Goal: Transaction & Acquisition: Purchase product/service

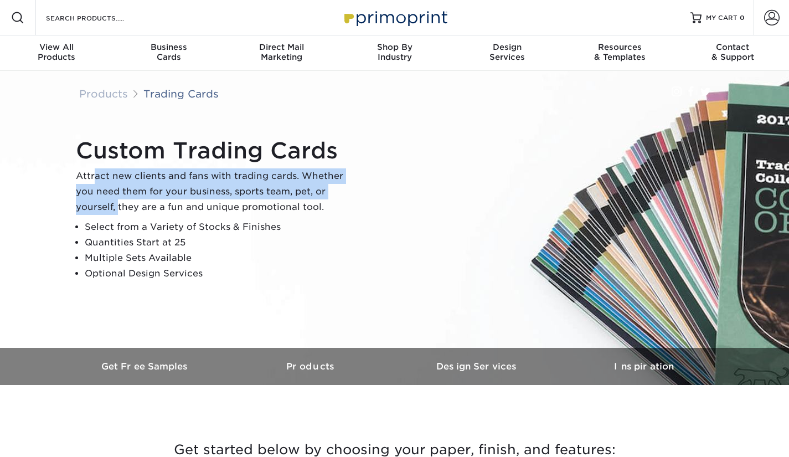
drag, startPoint x: 95, startPoint y: 170, endPoint x: 118, endPoint y: 203, distance: 40.1
click at [118, 203] on p "Attract new clients and fans with trading cards. Whether you need them for your…" at bounding box center [214, 191] width 277 height 46
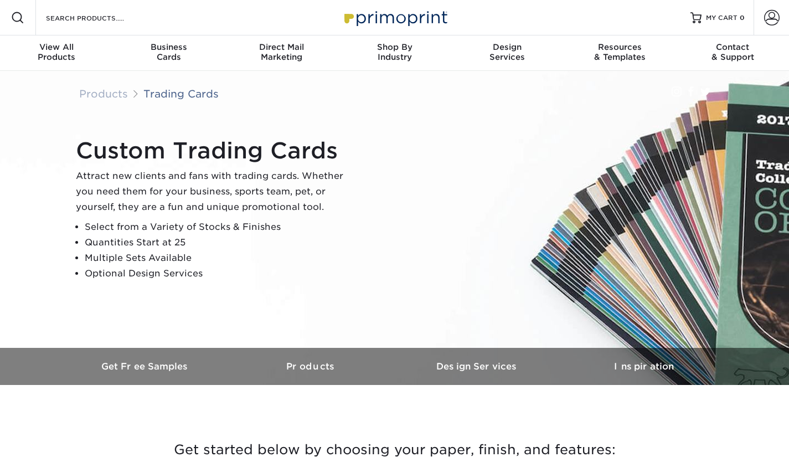
click at [203, 219] on li "Select from a Variety of Stocks & Finishes" at bounding box center [219, 226] width 268 height 15
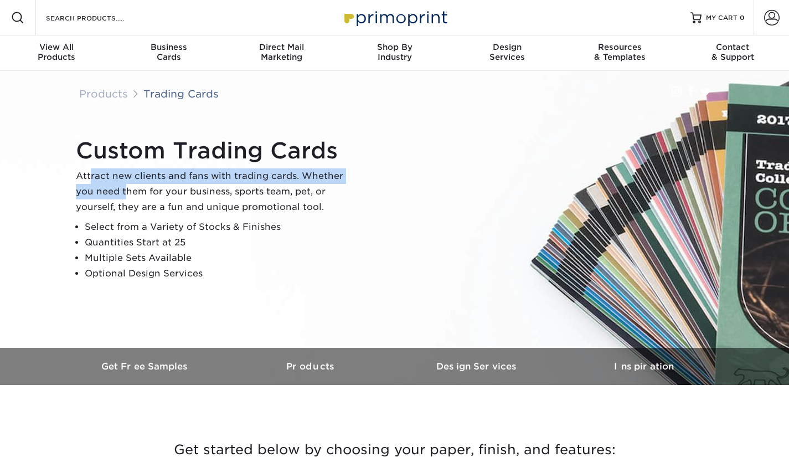
drag, startPoint x: 91, startPoint y: 175, endPoint x: 132, endPoint y: 195, distance: 45.0
click at [126, 197] on p "Attract new clients and fans with trading cards. Whether you need them for your…" at bounding box center [214, 191] width 277 height 46
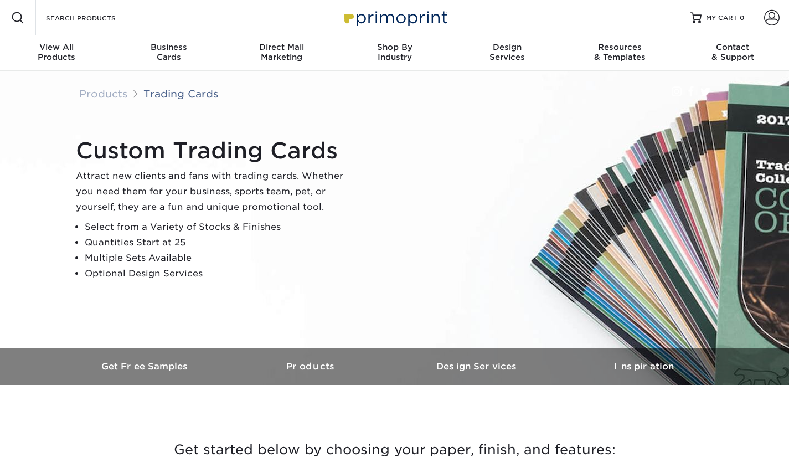
drag, startPoint x: 173, startPoint y: 196, endPoint x: 143, endPoint y: 197, distance: 29.3
click at [172, 196] on p "Attract new clients and fans with trading cards. Whether you need them for your…" at bounding box center [214, 191] width 277 height 46
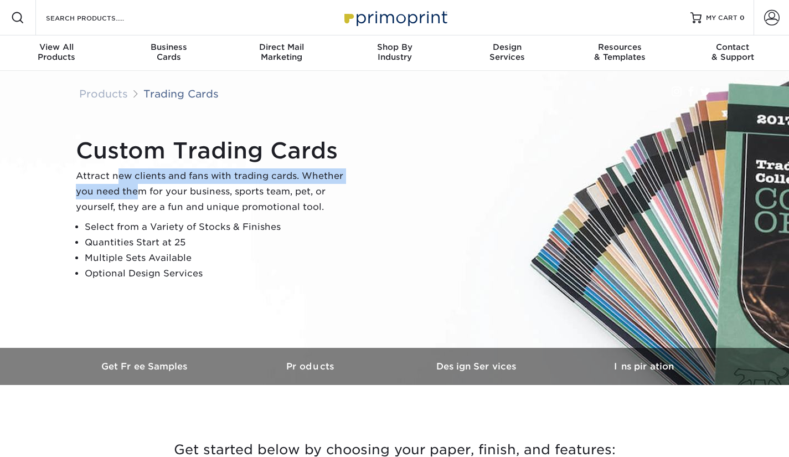
drag, startPoint x: 139, startPoint y: 192, endPoint x: 115, endPoint y: 177, distance: 28.6
click at [115, 177] on p "Attract new clients and fans with trading cards. Whether you need them for your…" at bounding box center [214, 191] width 277 height 46
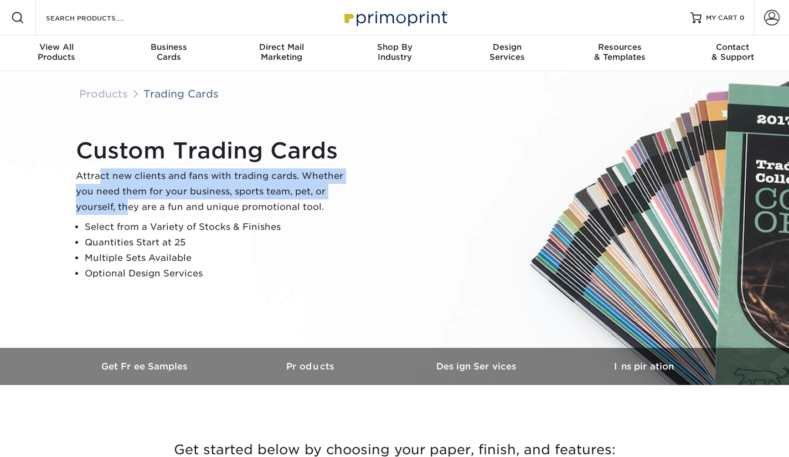
drag, startPoint x: 99, startPoint y: 178, endPoint x: 141, endPoint y: 204, distance: 49.9
click at [128, 202] on p "Attract new clients and fans with trading cards. Whether you need them for your…" at bounding box center [214, 191] width 277 height 46
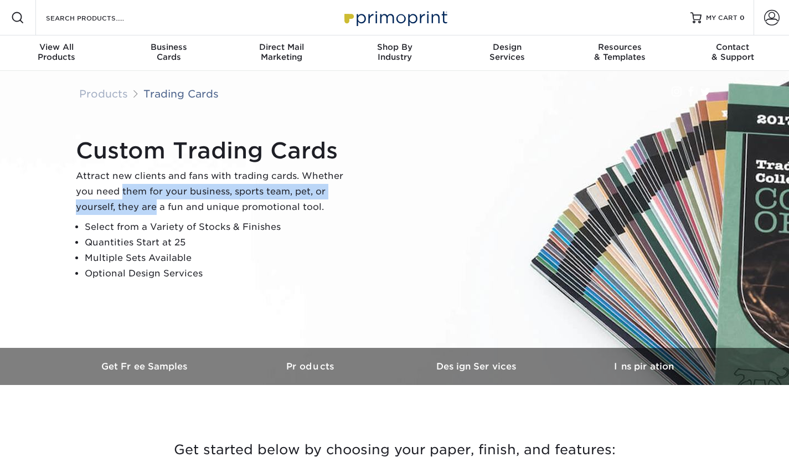
drag, startPoint x: 157, startPoint y: 206, endPoint x: 122, endPoint y: 189, distance: 38.1
click at [122, 189] on p "Attract new clients and fans with trading cards. Whether you need them for your…" at bounding box center [214, 191] width 277 height 46
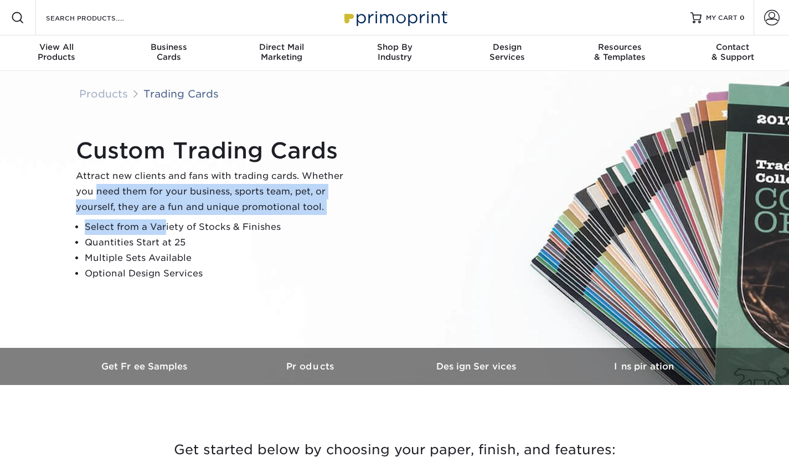
drag, startPoint x: 108, startPoint y: 201, endPoint x: 165, endPoint y: 217, distance: 59.2
click at [164, 220] on div "Custom Trading Cards Attract new clients and fans with trading cards. Whether y…" at bounding box center [214, 209] width 277 height 144
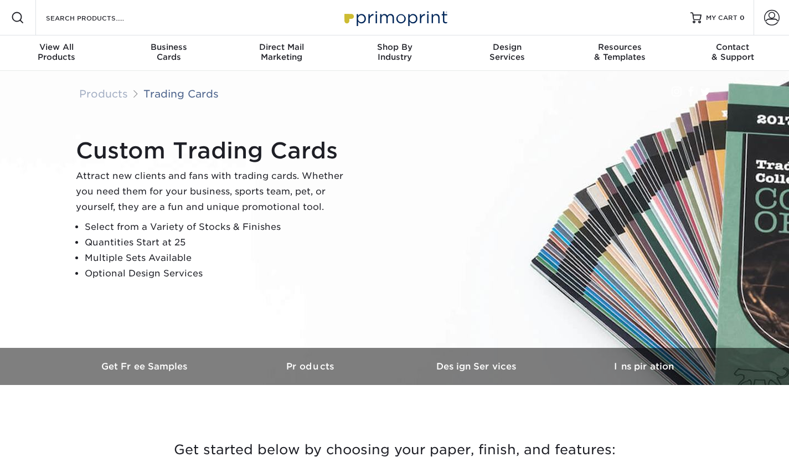
drag, startPoint x: 194, startPoint y: 224, endPoint x: 164, endPoint y: 229, distance: 30.8
click at [194, 224] on li "Select from a Variety of Stocks & Finishes" at bounding box center [219, 226] width 268 height 15
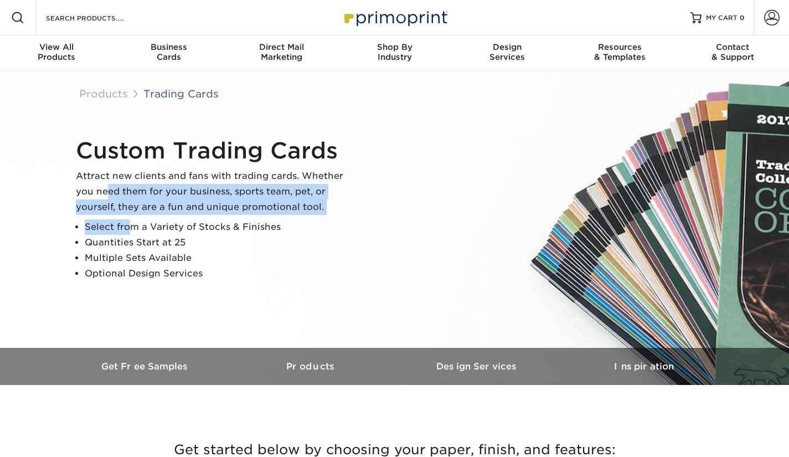
drag, startPoint x: 127, startPoint y: 226, endPoint x: 107, endPoint y: 195, distance: 36.8
click at [107, 195] on div "Custom Trading Cards Attract new clients and fans with trading cards. Whether y…" at bounding box center [214, 209] width 277 height 144
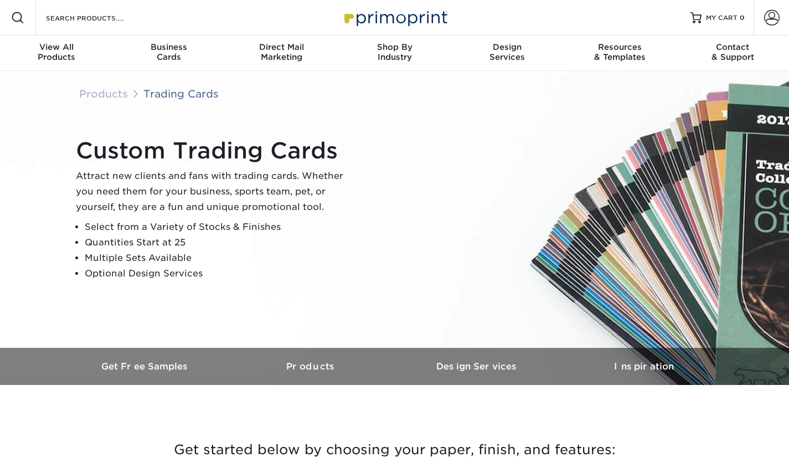
click at [94, 179] on p "Attract new clients and fans with trading cards. Whether you need them for your…" at bounding box center [214, 191] width 277 height 46
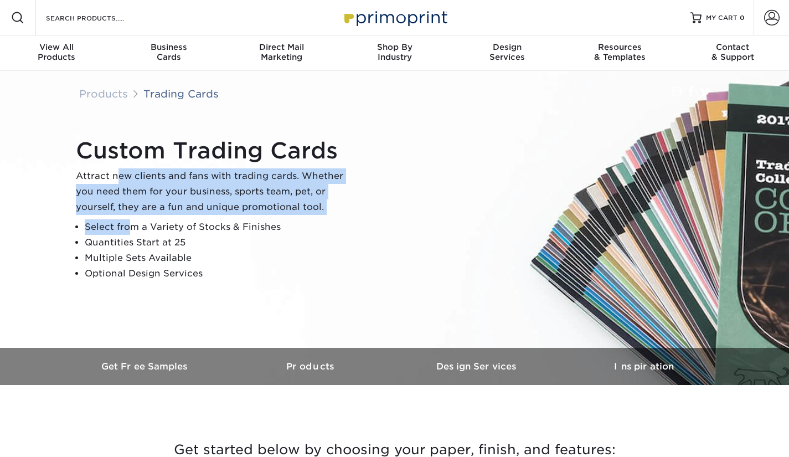
drag, startPoint x: 133, startPoint y: 216, endPoint x: 117, endPoint y: 179, distance: 39.9
click at [117, 179] on div "Custom Trading Cards Attract new clients and fans with trading cards. Whether y…" at bounding box center [214, 209] width 277 height 144
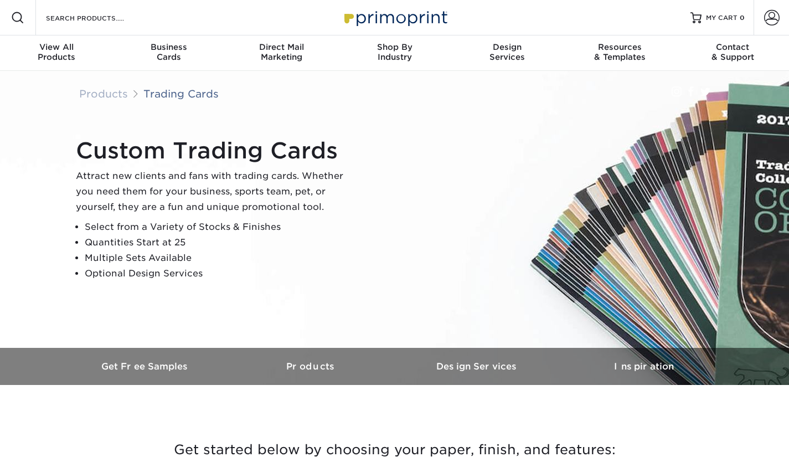
click at [93, 178] on p "Attract new clients and fans with trading cards. Whether you need them for your…" at bounding box center [214, 191] width 277 height 46
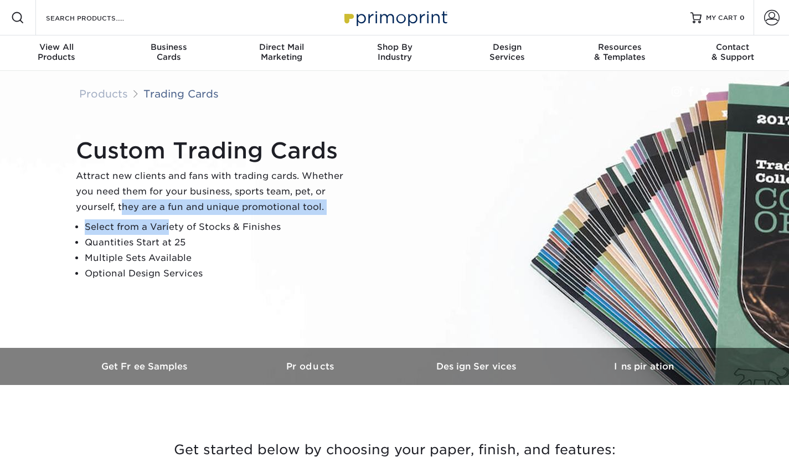
drag, startPoint x: 162, startPoint y: 227, endPoint x: 123, endPoint y: 209, distance: 42.6
click at [123, 209] on div "Custom Trading Cards Attract new clients and fans with trading cards. Whether y…" at bounding box center [214, 209] width 277 height 144
drag, startPoint x: 96, startPoint y: 207, endPoint x: 123, endPoint y: 236, distance: 39.5
click at [123, 236] on div "Custom Trading Cards Attract new clients and fans with trading cards. Whether y…" at bounding box center [214, 209] width 277 height 144
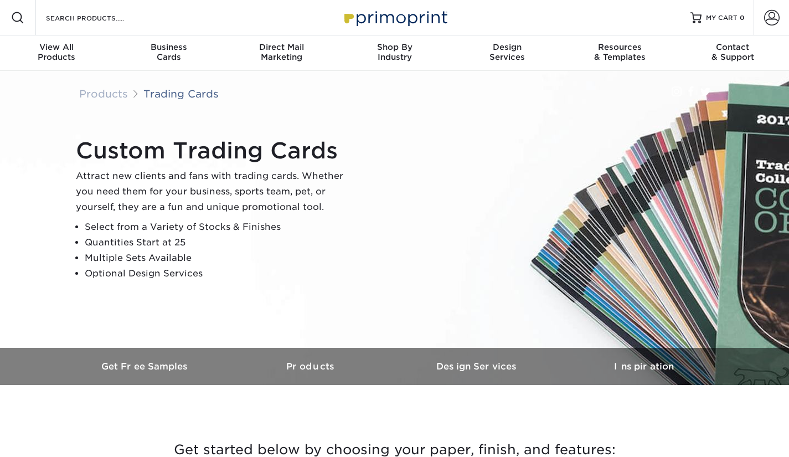
drag, startPoint x: 152, startPoint y: 240, endPoint x: 146, endPoint y: 233, distance: 9.0
click at [151, 240] on li "Quantities Start at 25" at bounding box center [219, 242] width 268 height 15
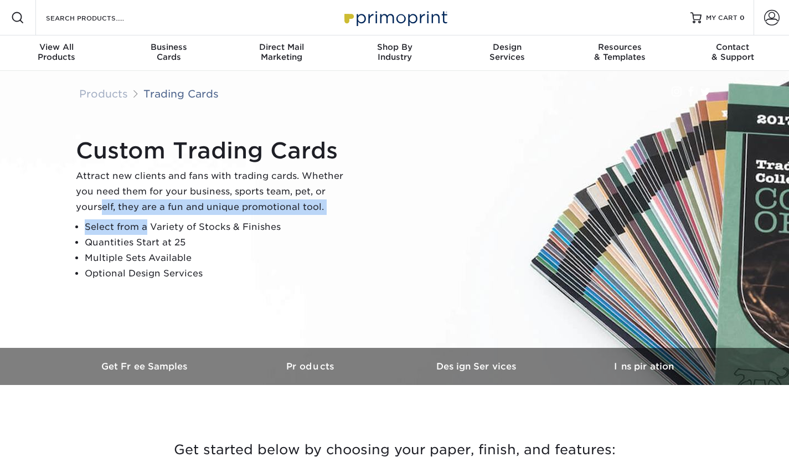
click at [102, 201] on div "Custom Trading Cards Attract new clients and fans with trading cards. Whether y…" at bounding box center [214, 209] width 277 height 144
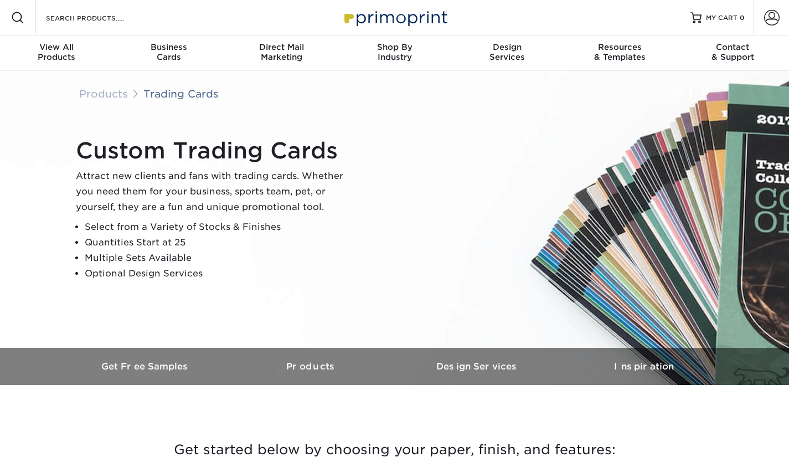
click at [189, 182] on p "Attract new clients and fans with trading cards. Whether you need them for your…" at bounding box center [214, 191] width 277 height 46
click at [157, 235] on li "Quantities Start at 25" at bounding box center [219, 242] width 268 height 15
click at [161, 219] on li "Select from a Variety of Stocks & Finishes" at bounding box center [219, 226] width 268 height 15
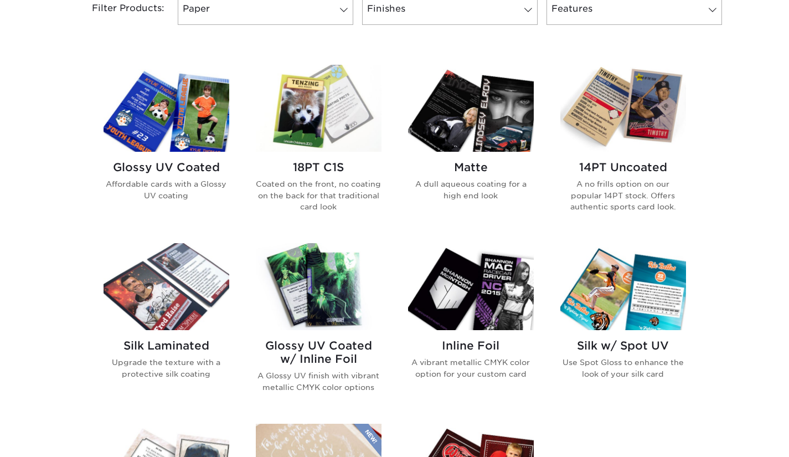
scroll to position [443, 0]
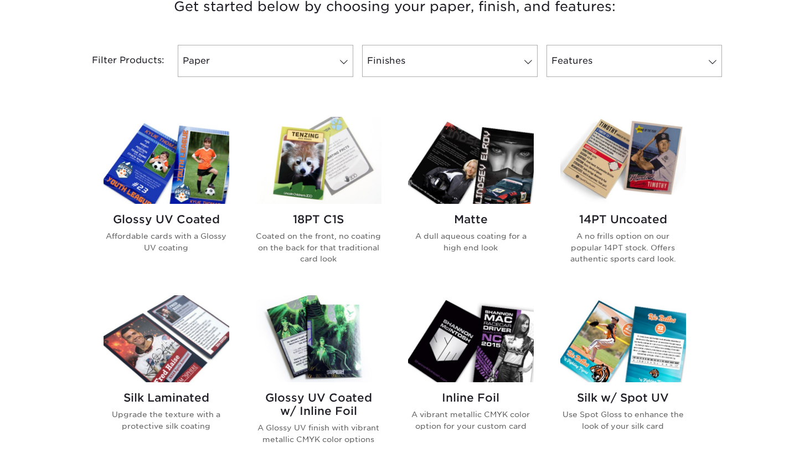
click at [306, 218] on h2 "18PT C1S" at bounding box center [319, 219] width 126 height 13
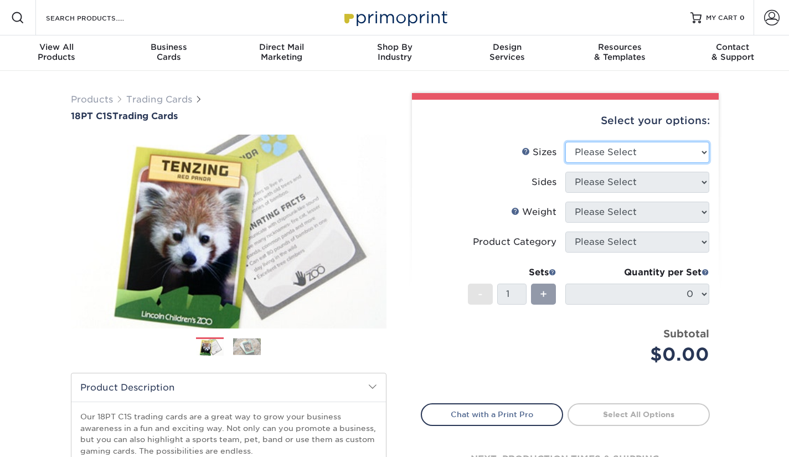
click at [697, 149] on select "Please Select 2.5" x 3.5"" at bounding box center [637, 152] width 144 height 21
click at [703, 151] on select "Please Select 2.5" x 3.5"" at bounding box center [637, 152] width 144 height 21
select select "2.50x3.50"
click at [565, 142] on select "Please Select 2.5" x 3.5"" at bounding box center [637, 152] width 144 height 21
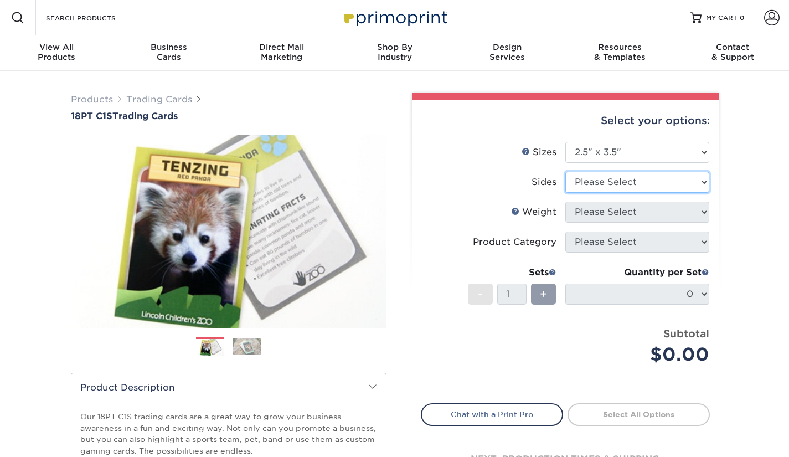
click at [698, 178] on select "Please Select Print Both Sides Print Front Only" at bounding box center [637, 182] width 144 height 21
select select "13abbda7-1d64-4f25-8bb2-c179b224825d"
click at [565, 172] on select "Please Select Print Both Sides Print Front Only" at bounding box center [637, 182] width 144 height 21
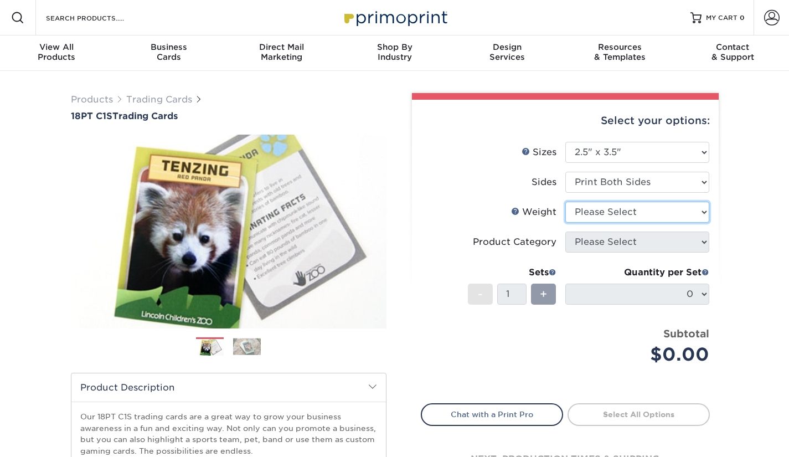
click at [691, 213] on select "Please Select 18PT C1S" at bounding box center [637, 211] width 144 height 21
select select "18PTC1S"
click at [565, 201] on select "Please Select 18PT C1S" at bounding box center [637, 211] width 144 height 21
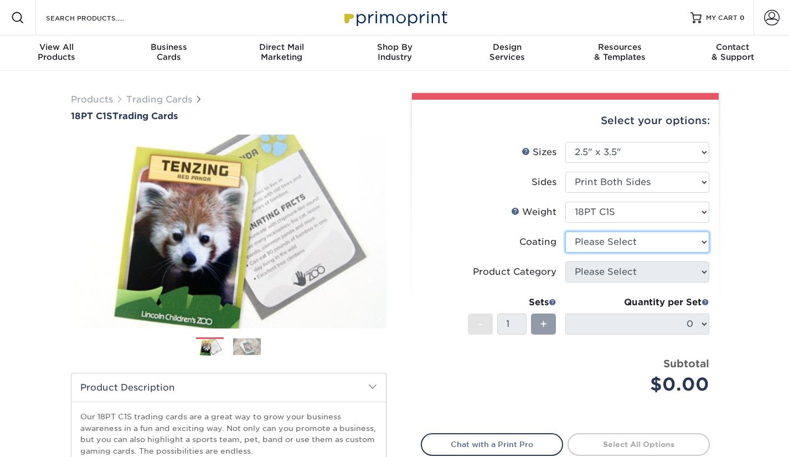
click at [677, 251] on select at bounding box center [637, 241] width 144 height 21
select select "3e7618de-abca-4bda-9f97-8b9129e913d8"
click at [565, 231] on select at bounding box center [637, 241] width 144 height 21
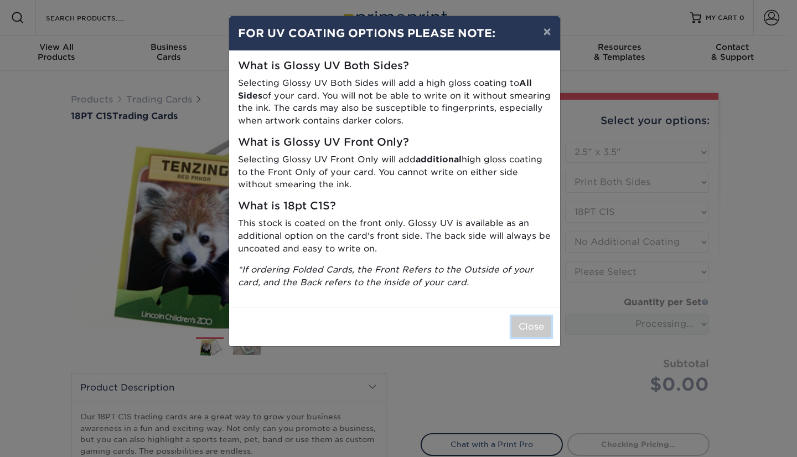
click at [524, 323] on button "Close" at bounding box center [531, 326] width 40 height 21
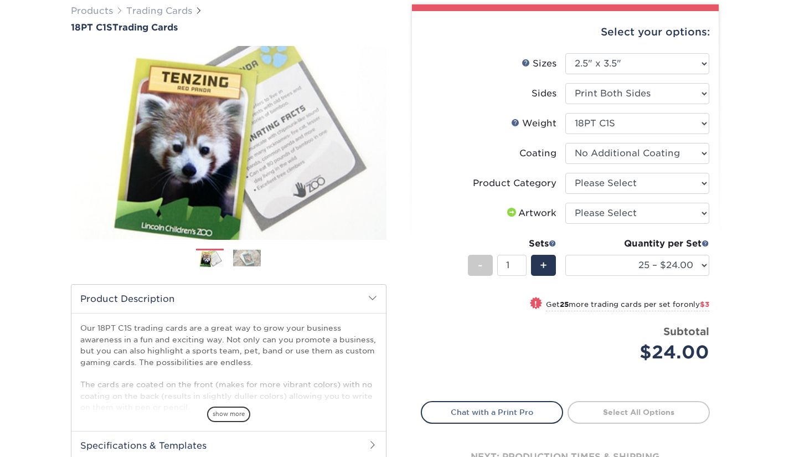
scroll to position [111, 0]
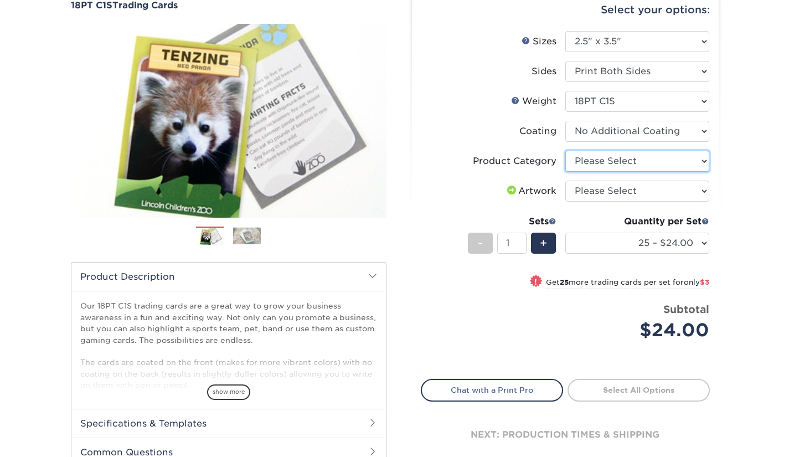
click at [660, 157] on select "Please Select Trading Cards" at bounding box center [637, 161] width 144 height 21
select select "c2f9bce9-36c2-409d-b101-c29d9d031e18"
click at [565, 151] on select "Please Select Trading Cards" at bounding box center [637, 161] width 144 height 21
click at [663, 197] on select "Please Select I will upload files I need a design - $100" at bounding box center [637, 190] width 144 height 21
select select "upload"
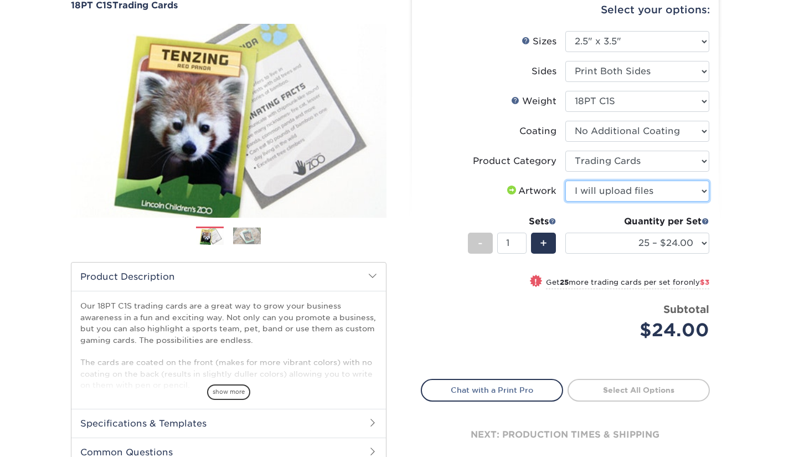
click at [565, 180] on select "Please Select I will upload files I need a design - $100" at bounding box center [637, 190] width 144 height 21
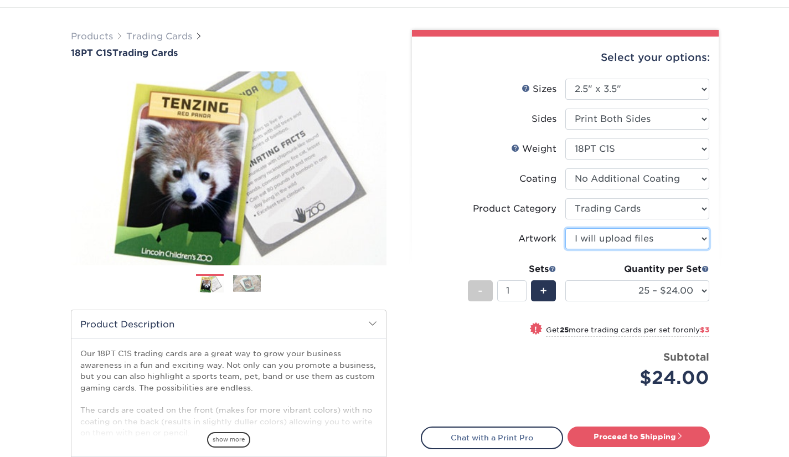
scroll to position [55, 0]
